Goal: Navigation & Orientation: Understand site structure

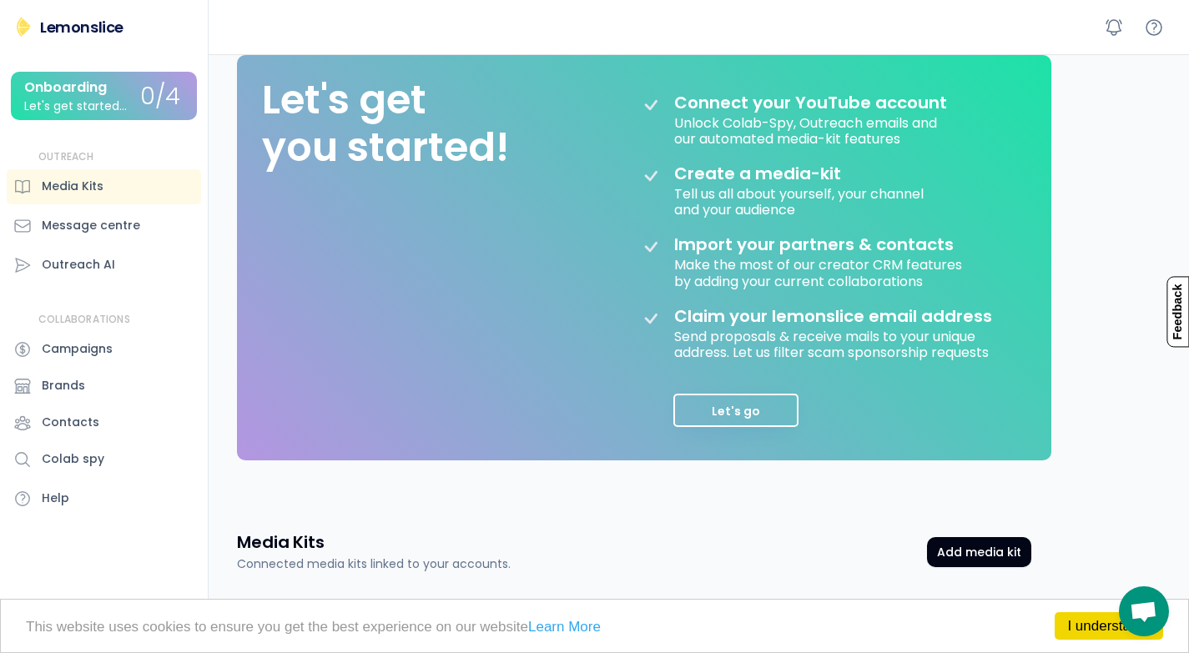
scroll to position [167, 0]
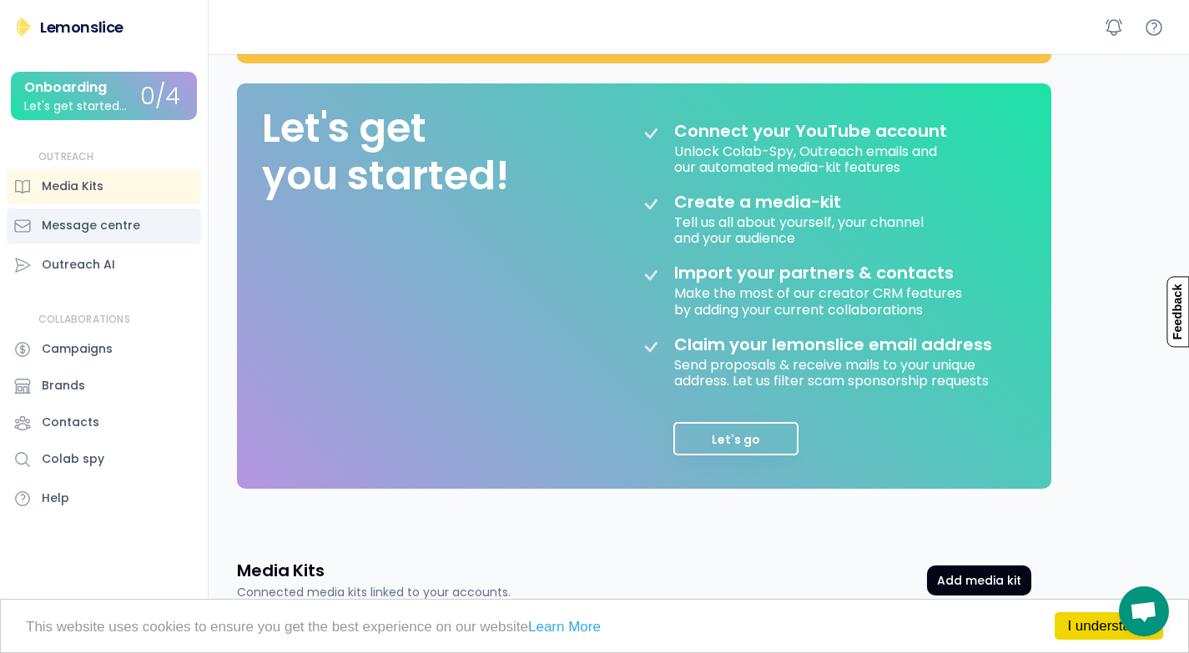
click at [108, 229] on div "Message centre" at bounding box center [91, 226] width 98 height 18
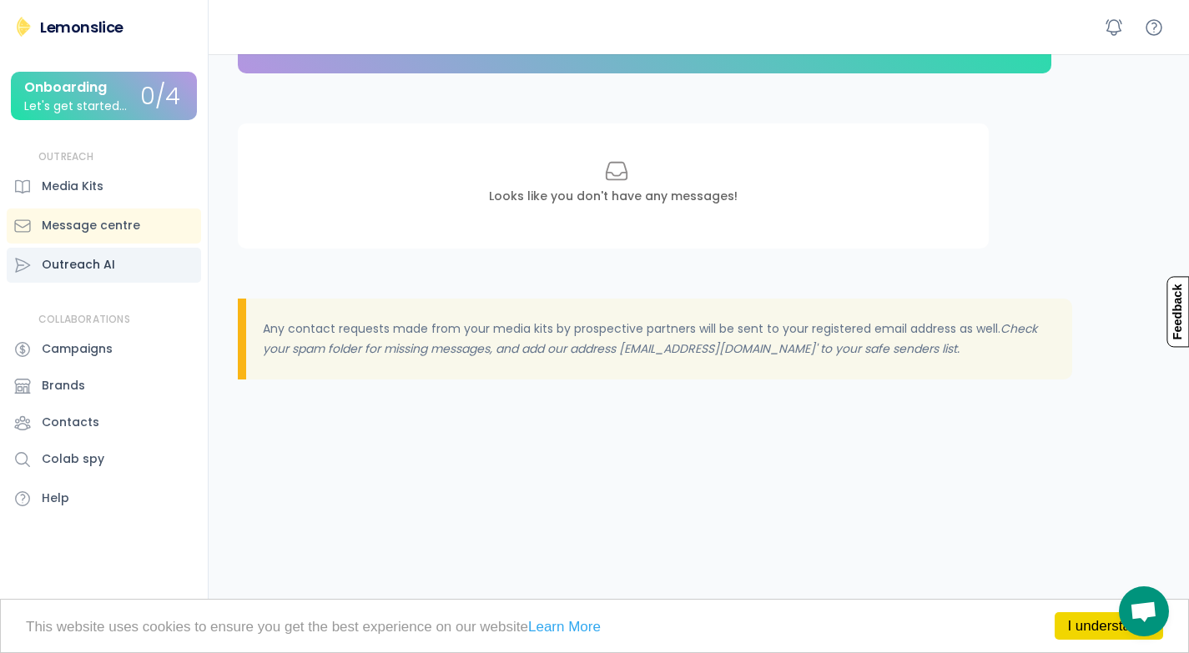
click at [110, 257] on div "Outreach AI" at bounding box center [78, 265] width 73 height 18
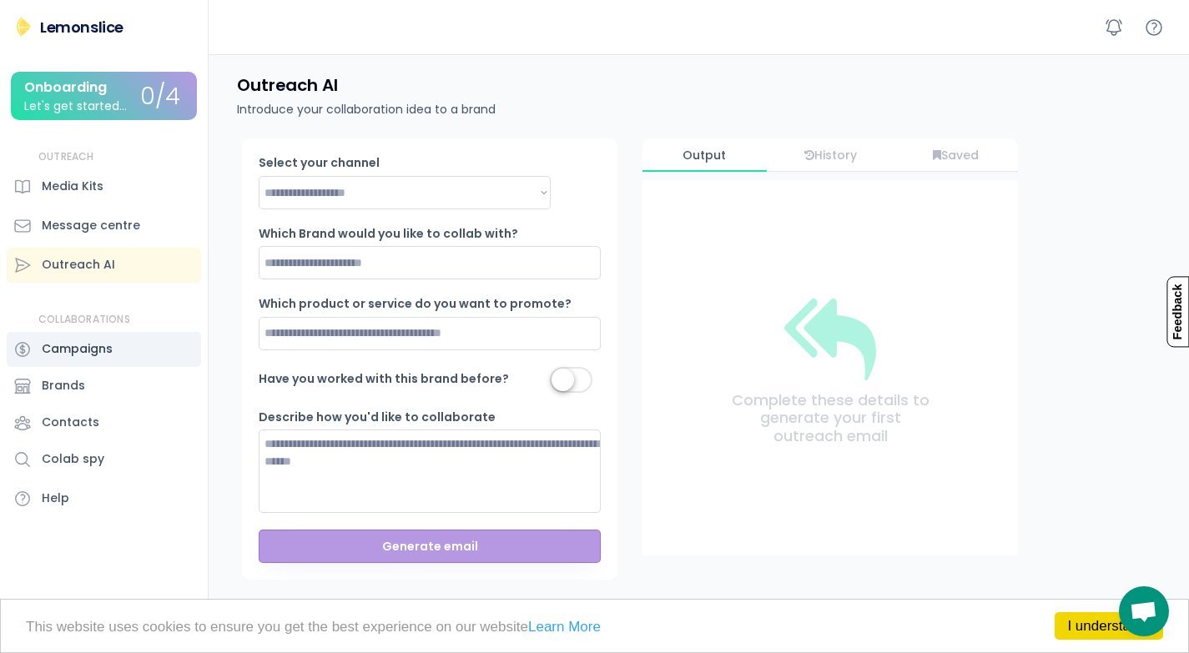
click at [93, 342] on div "Campaigns" at bounding box center [77, 349] width 71 height 18
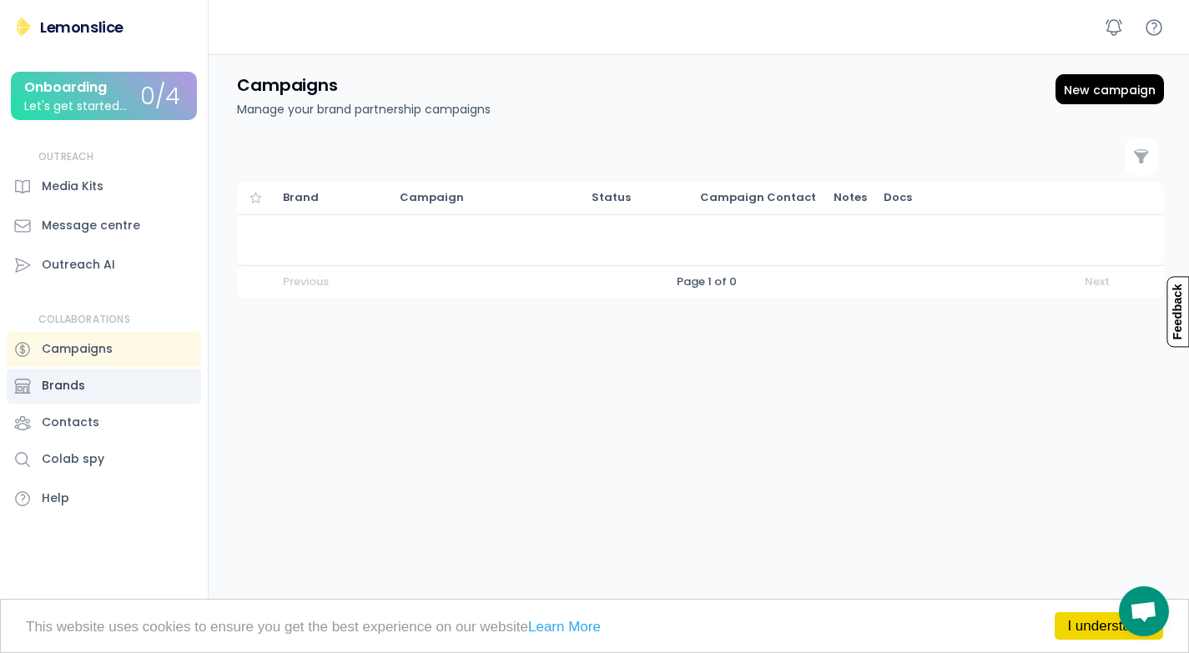
click at [89, 378] on div "Brands" at bounding box center [104, 386] width 194 height 35
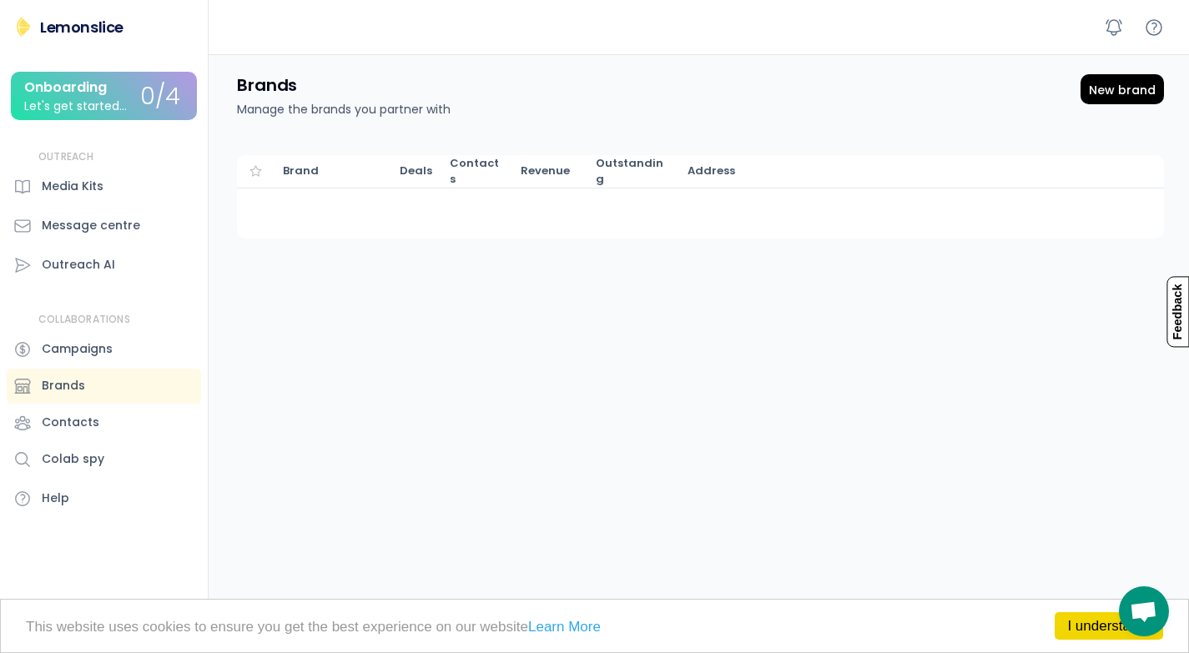
click at [128, 92] on div "Onboarding Let's get started..." at bounding box center [82, 96] width 116 height 33
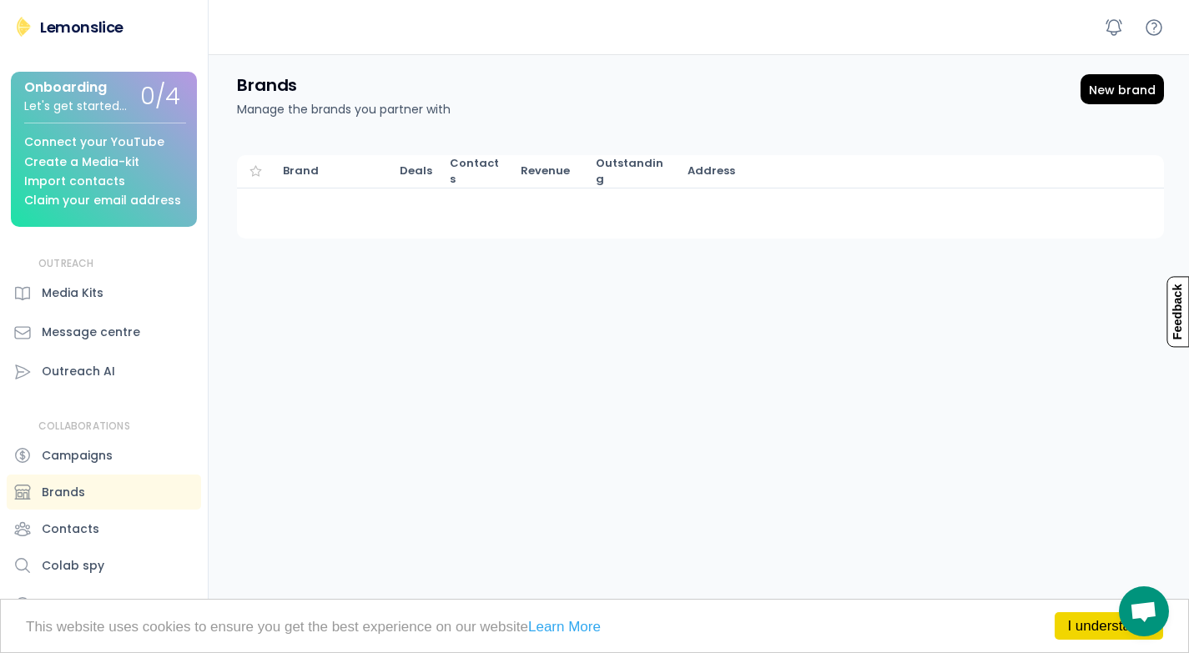
click at [146, 202] on div "Claim your email address" at bounding box center [102, 200] width 157 height 13
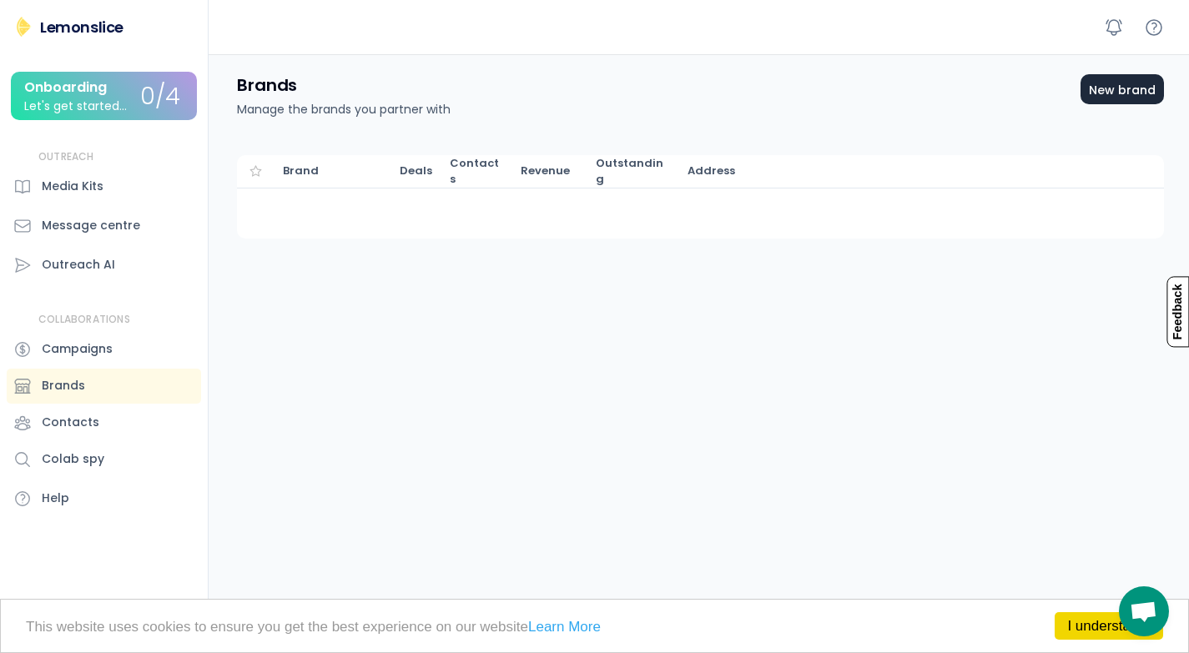
click at [1143, 99] on div "New brand" at bounding box center [1121, 89] width 83 height 30
select select
select select "**********"
select select "*****"
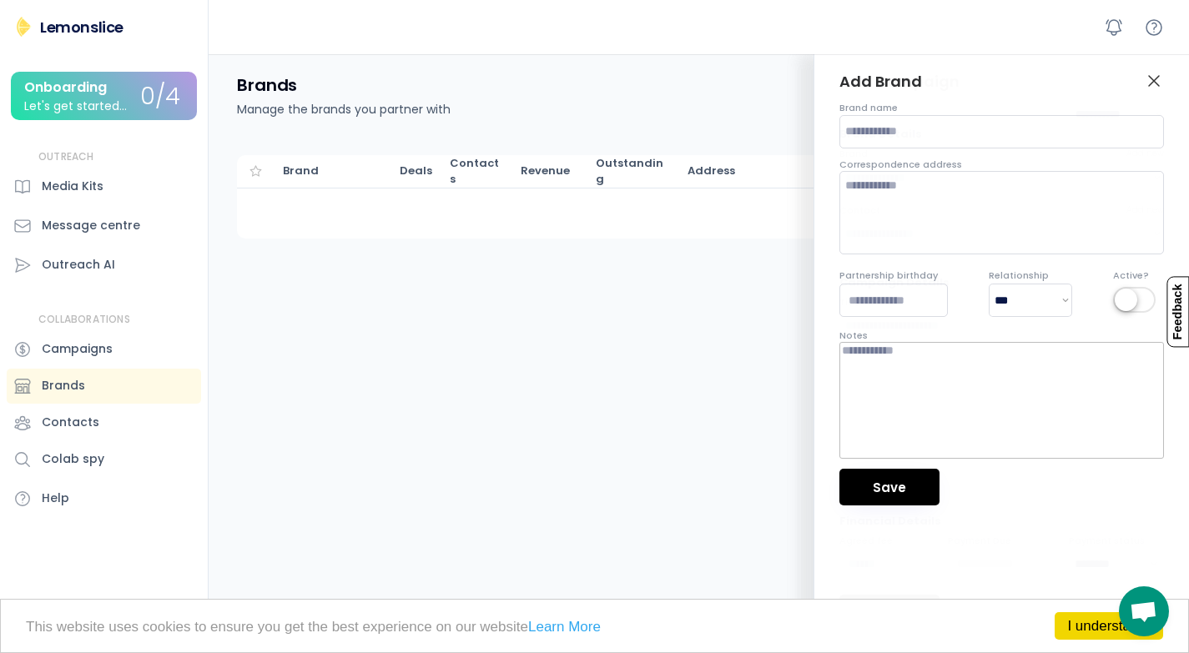
click at [1155, 78] on icon at bounding box center [1154, 81] width 20 height 20
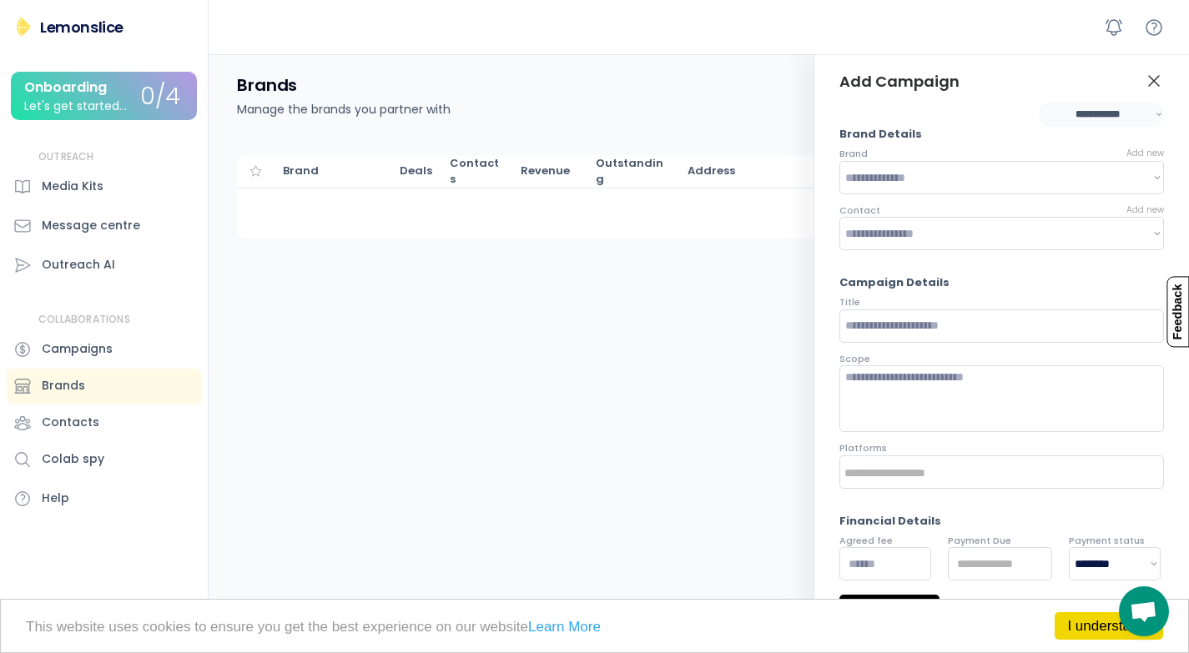
click at [1159, 80] on icon at bounding box center [1154, 81] width 20 height 20
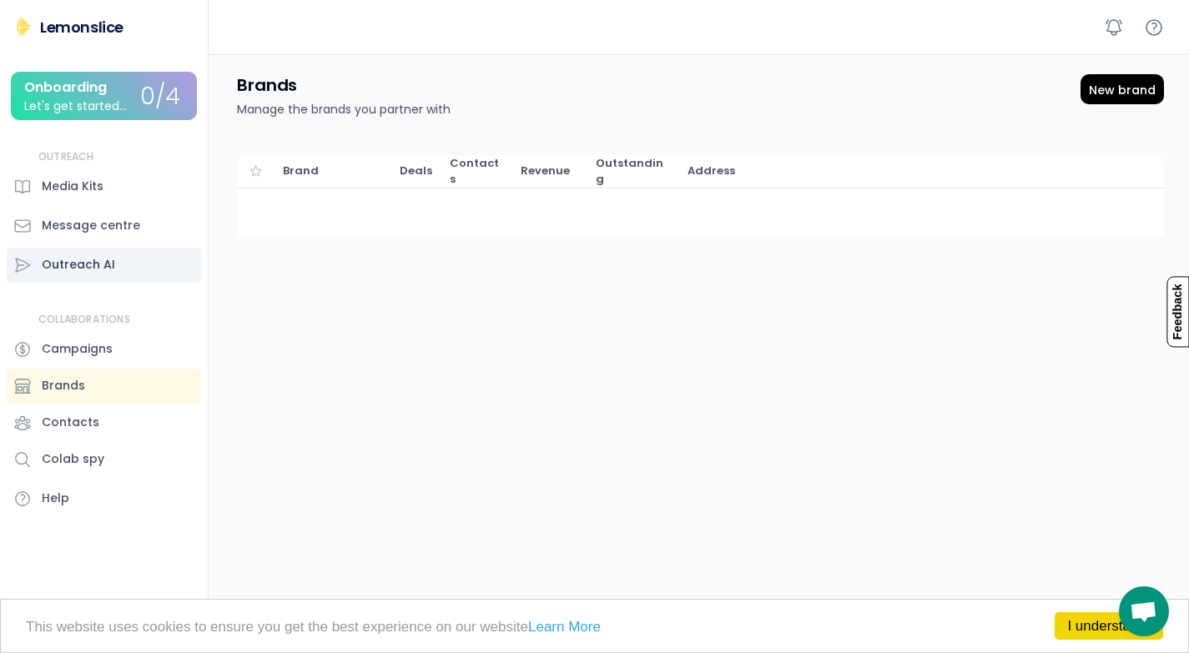
click at [175, 263] on div "Outreach AI" at bounding box center [104, 265] width 194 height 35
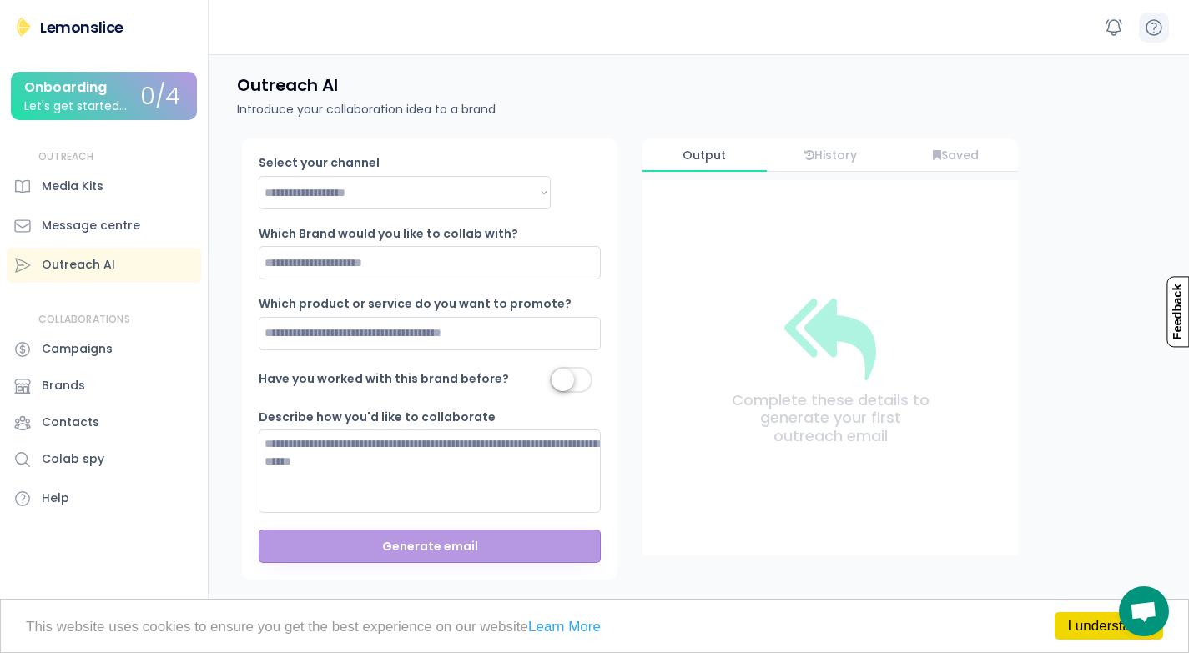
click at [1152, 31] on icon at bounding box center [1154, 28] width 20 height 20
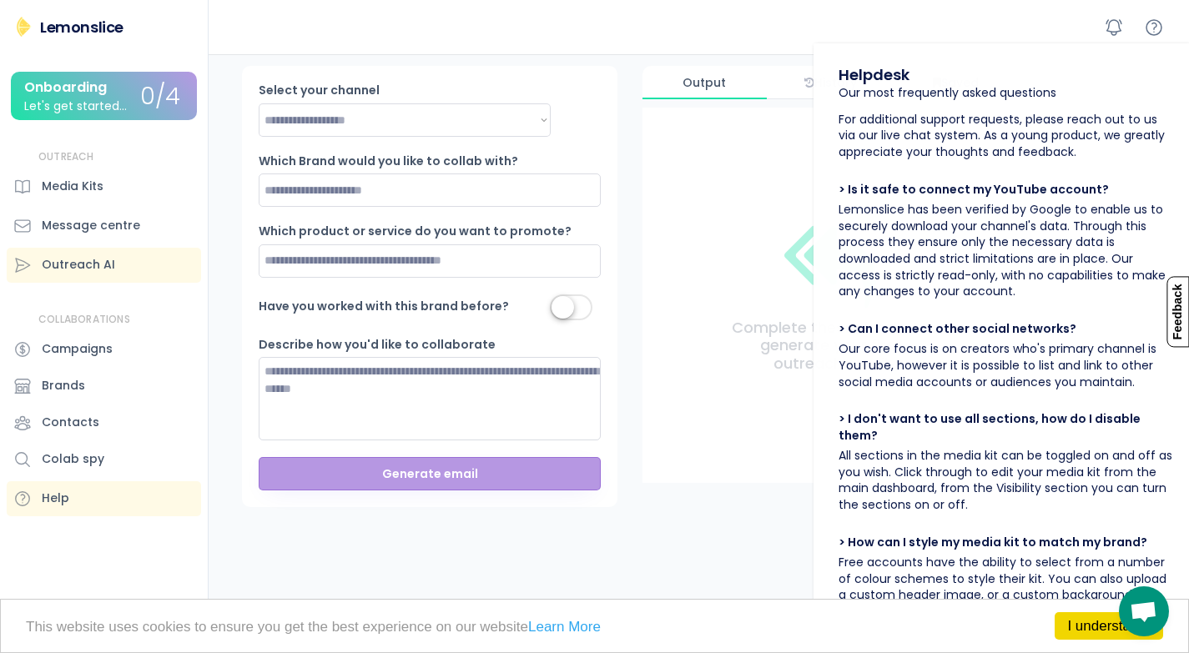
scroll to position [167, 0]
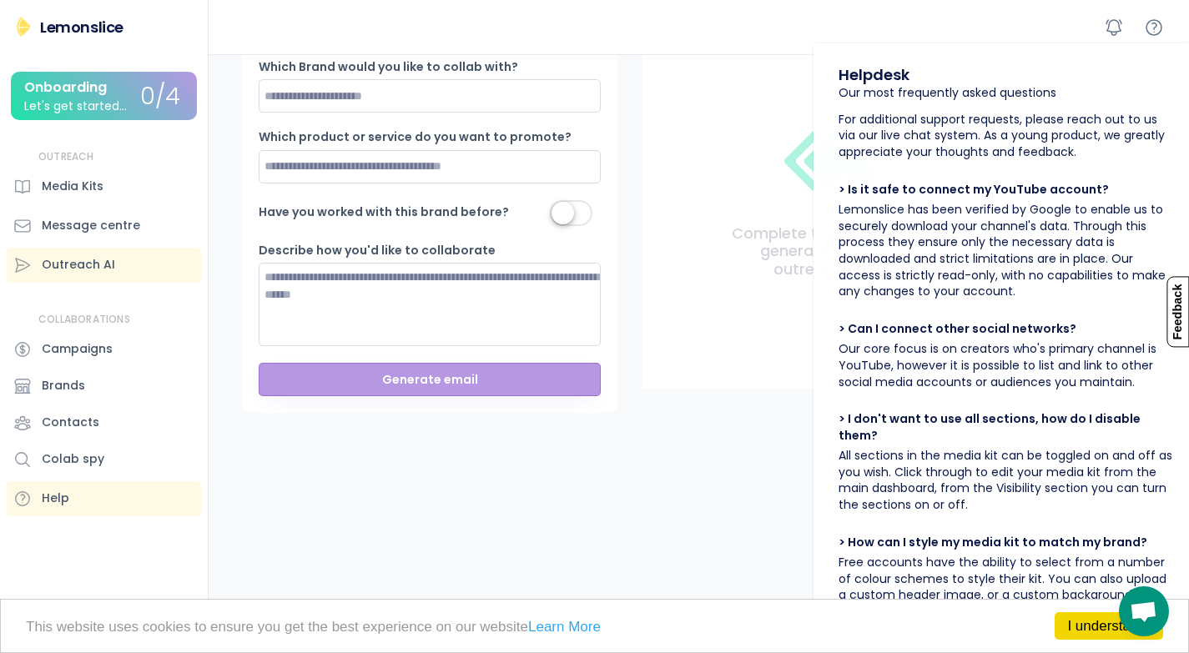
click at [102, 12] on div "[PERSON_NAME] Onboarding Let's get started... 0/4 Connect your YouTube Create a…" at bounding box center [104, 326] width 209 height 653
click at [97, 33] on div "Lemonslice" at bounding box center [81, 27] width 83 height 21
click at [85, 84] on div "Onboarding" at bounding box center [65, 87] width 83 height 15
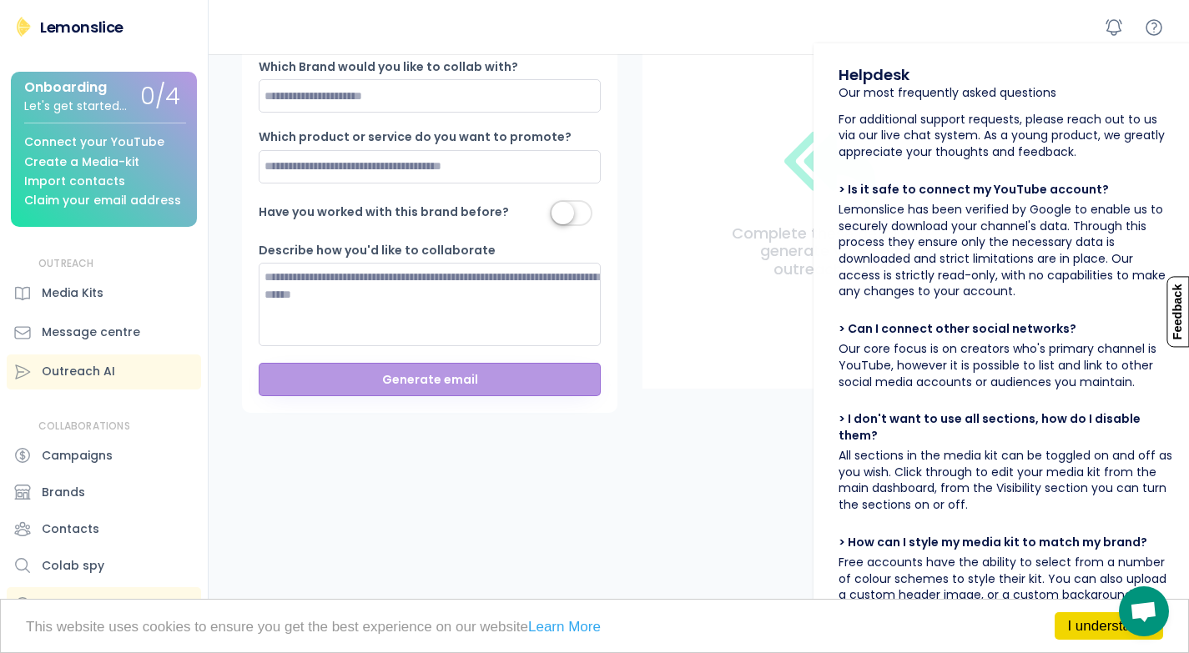
click at [86, 89] on div "Onboarding" at bounding box center [65, 87] width 83 height 15
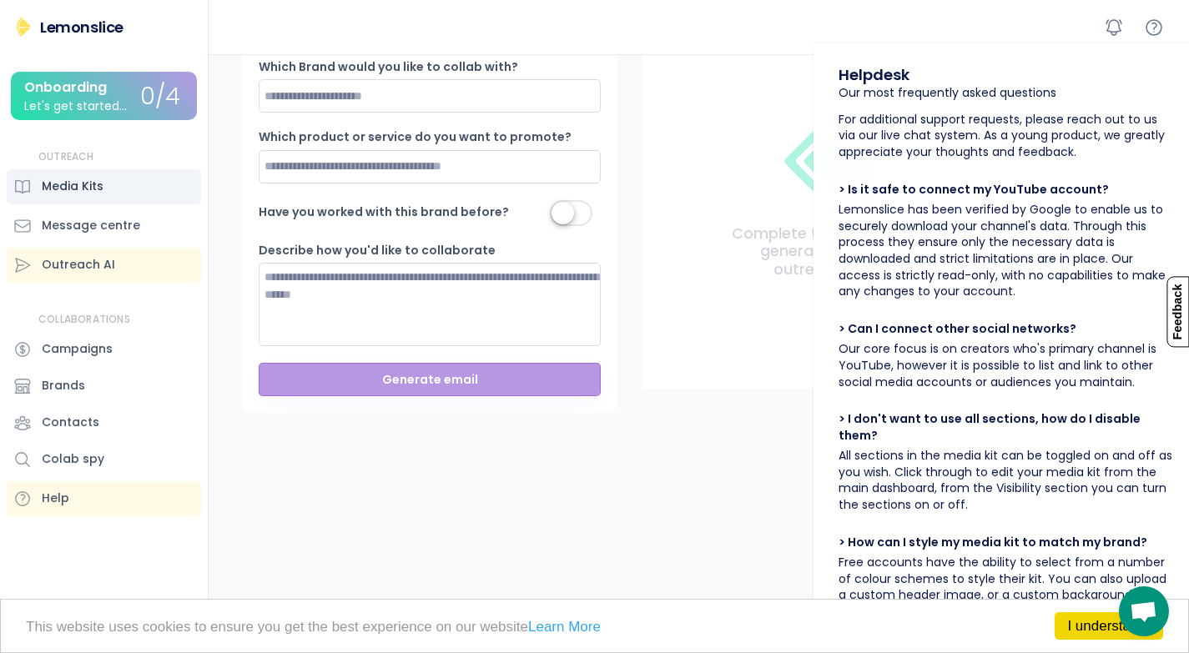
click at [68, 190] on div "Media Kits" at bounding box center [73, 187] width 62 height 18
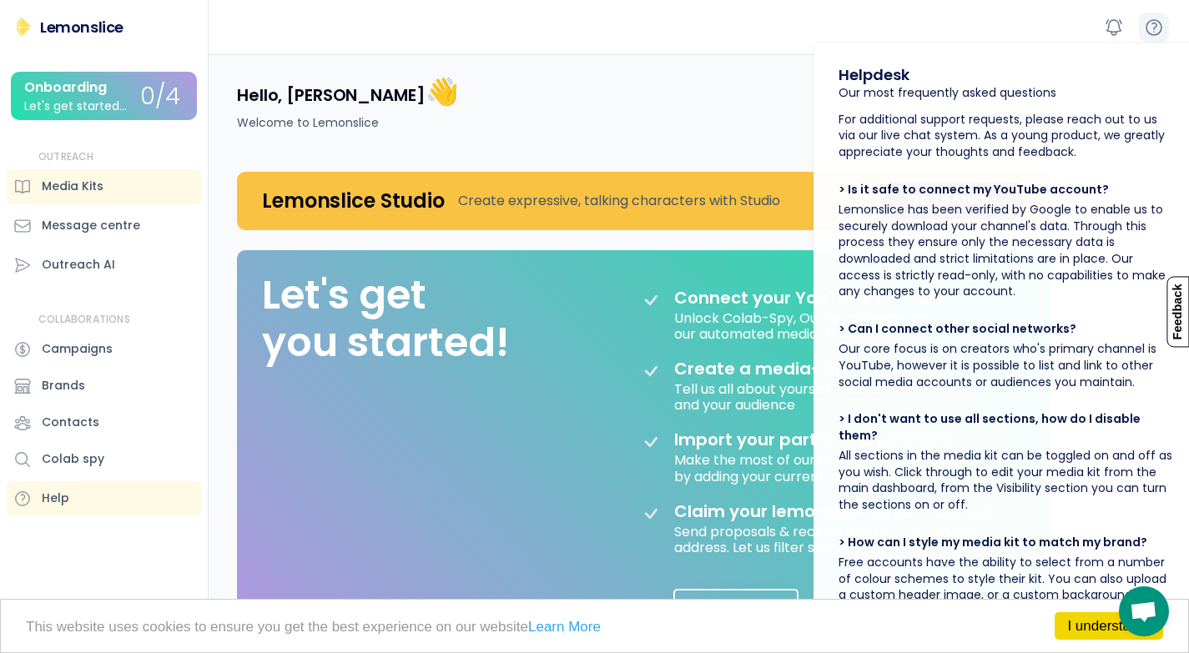
click at [1154, 36] on icon at bounding box center [1154, 28] width 20 height 20
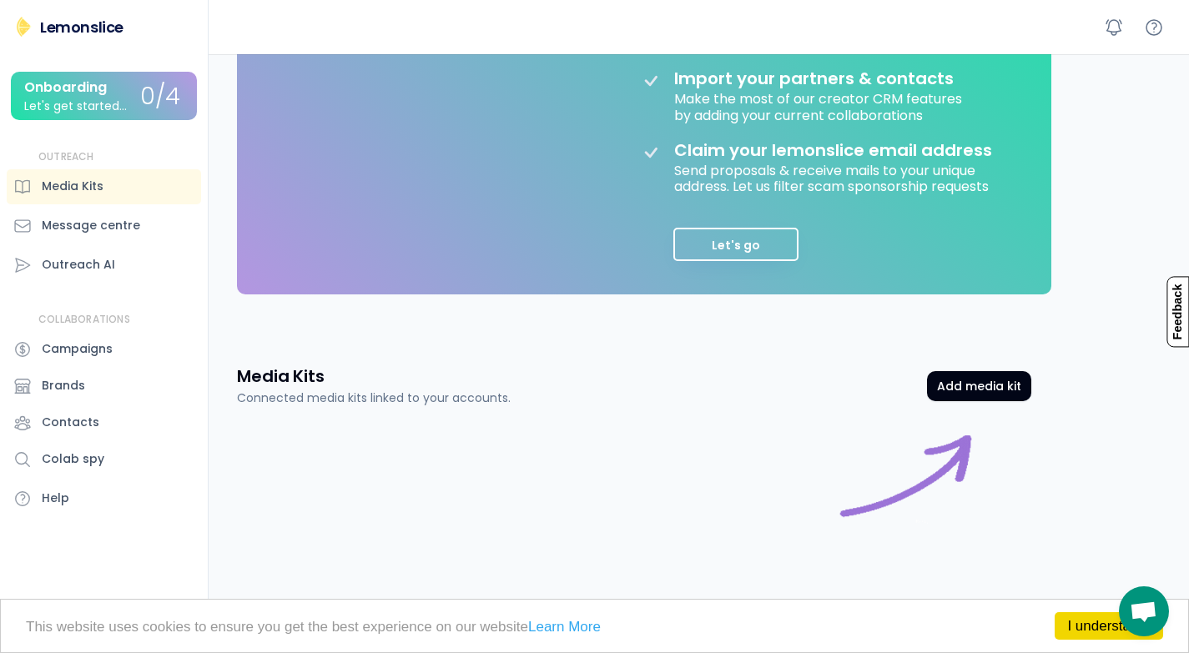
scroll to position [402, 0]
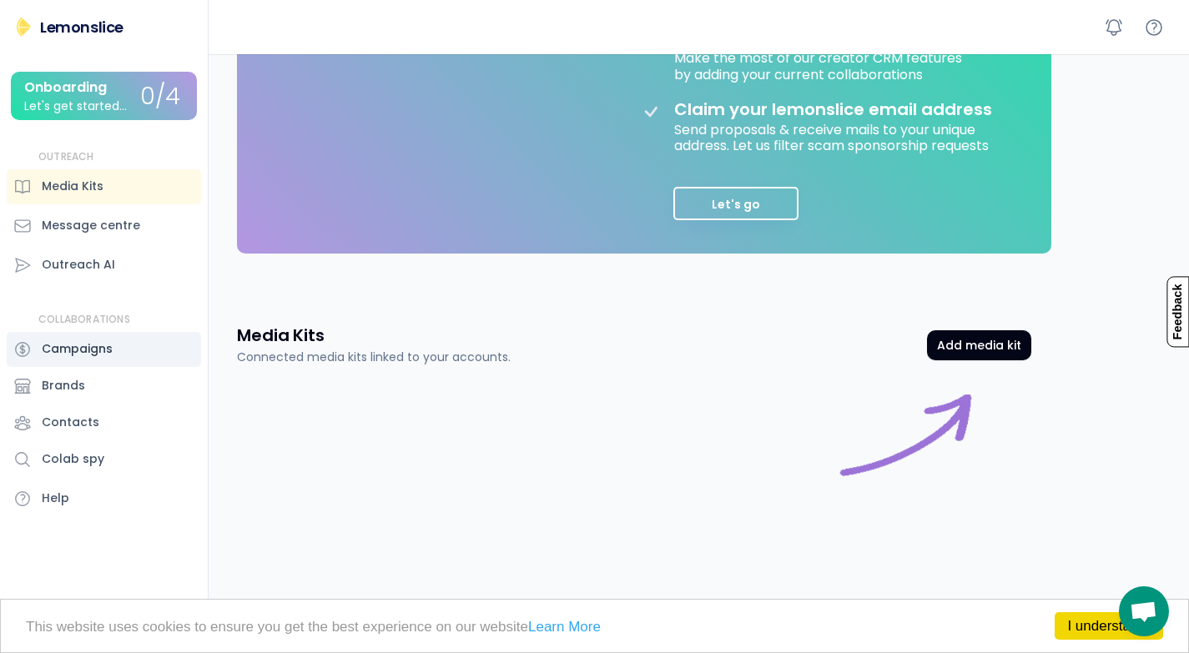
click at [103, 347] on div "Campaigns" at bounding box center [77, 349] width 71 height 18
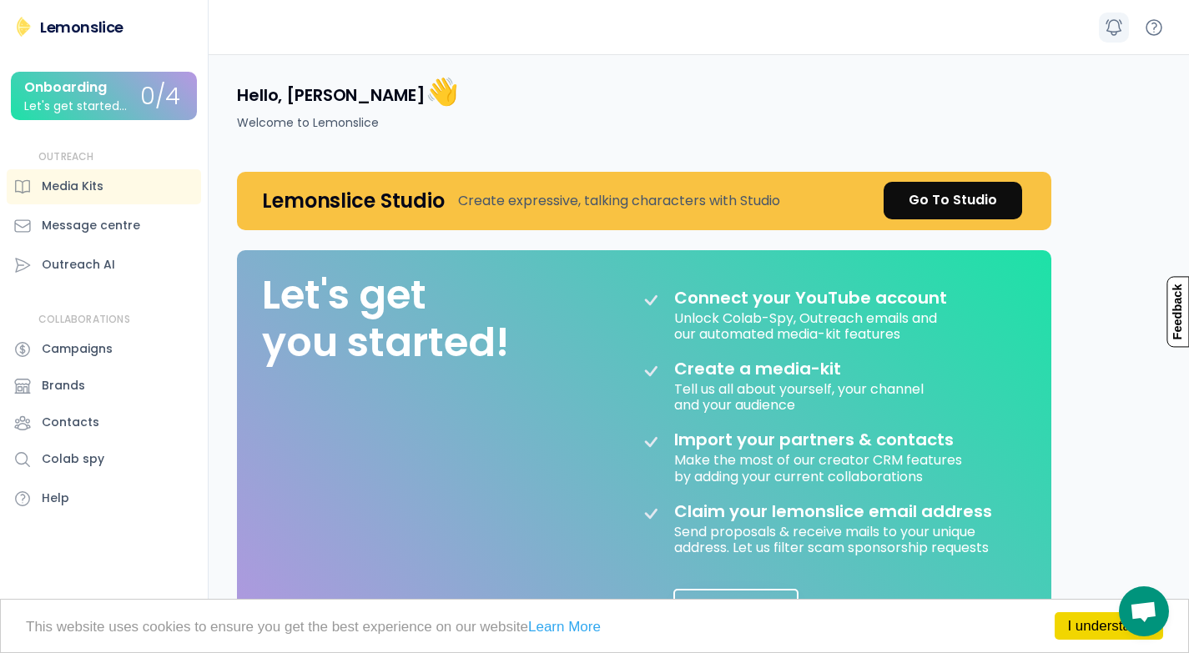
click at [1118, 33] on icon at bounding box center [1114, 28] width 20 height 20
